Goal: Check status

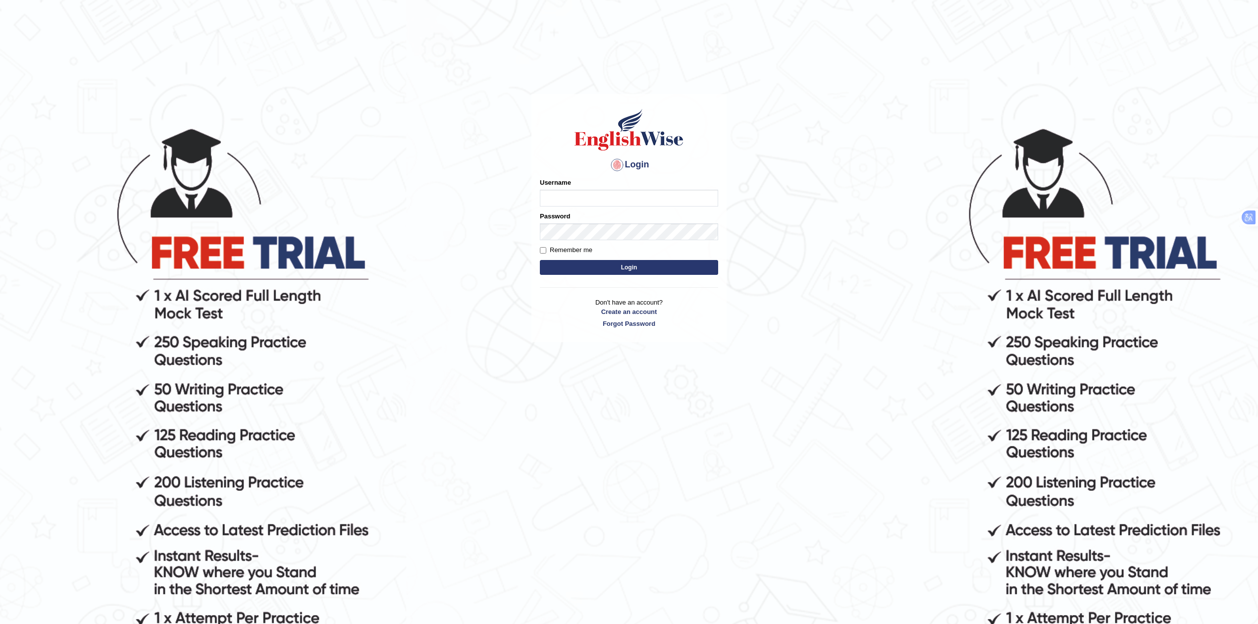
type input "Rakeshtharrai"
click at [599, 267] on button "Login" at bounding box center [629, 267] width 178 height 15
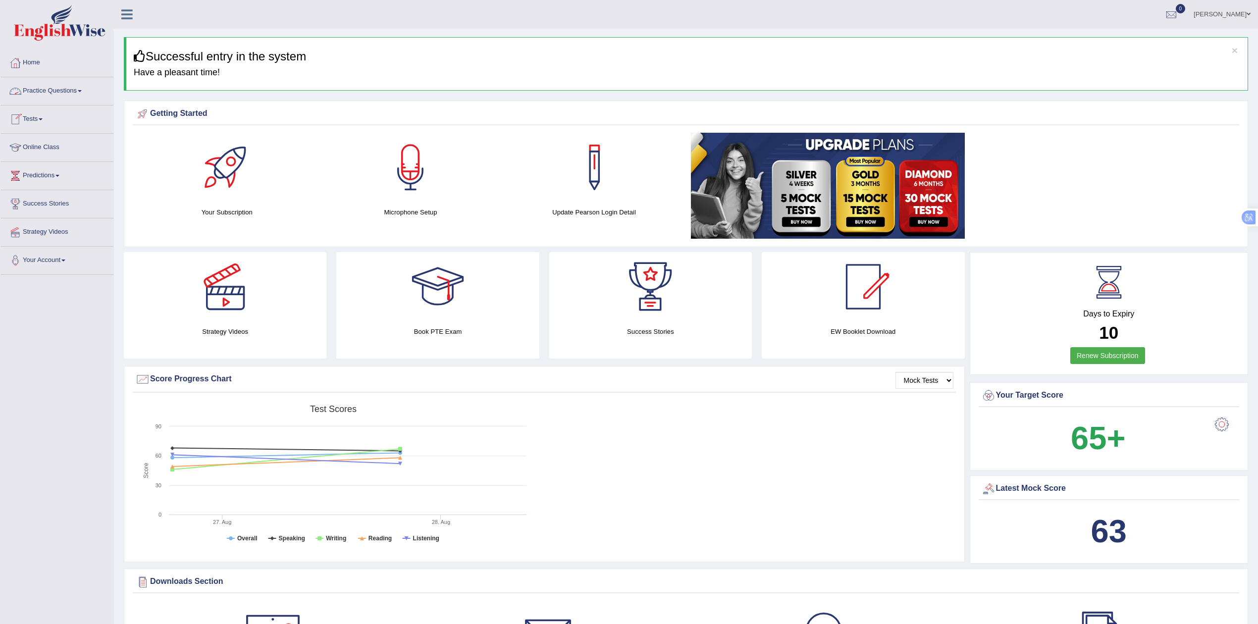
click at [43, 115] on link "Tests" at bounding box center [56, 117] width 113 height 25
click at [32, 173] on link "History" at bounding box center [64, 177] width 93 height 18
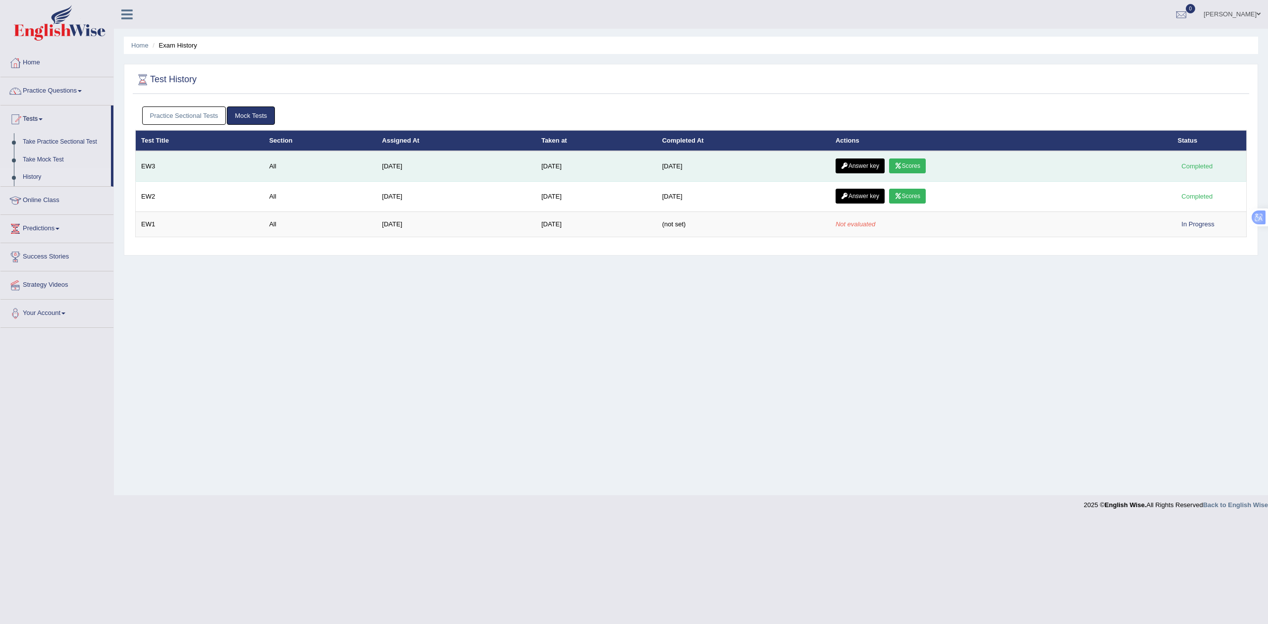
click at [919, 166] on link "Scores" at bounding box center [907, 165] width 37 height 15
